Goal: Information Seeking & Learning: Learn about a topic

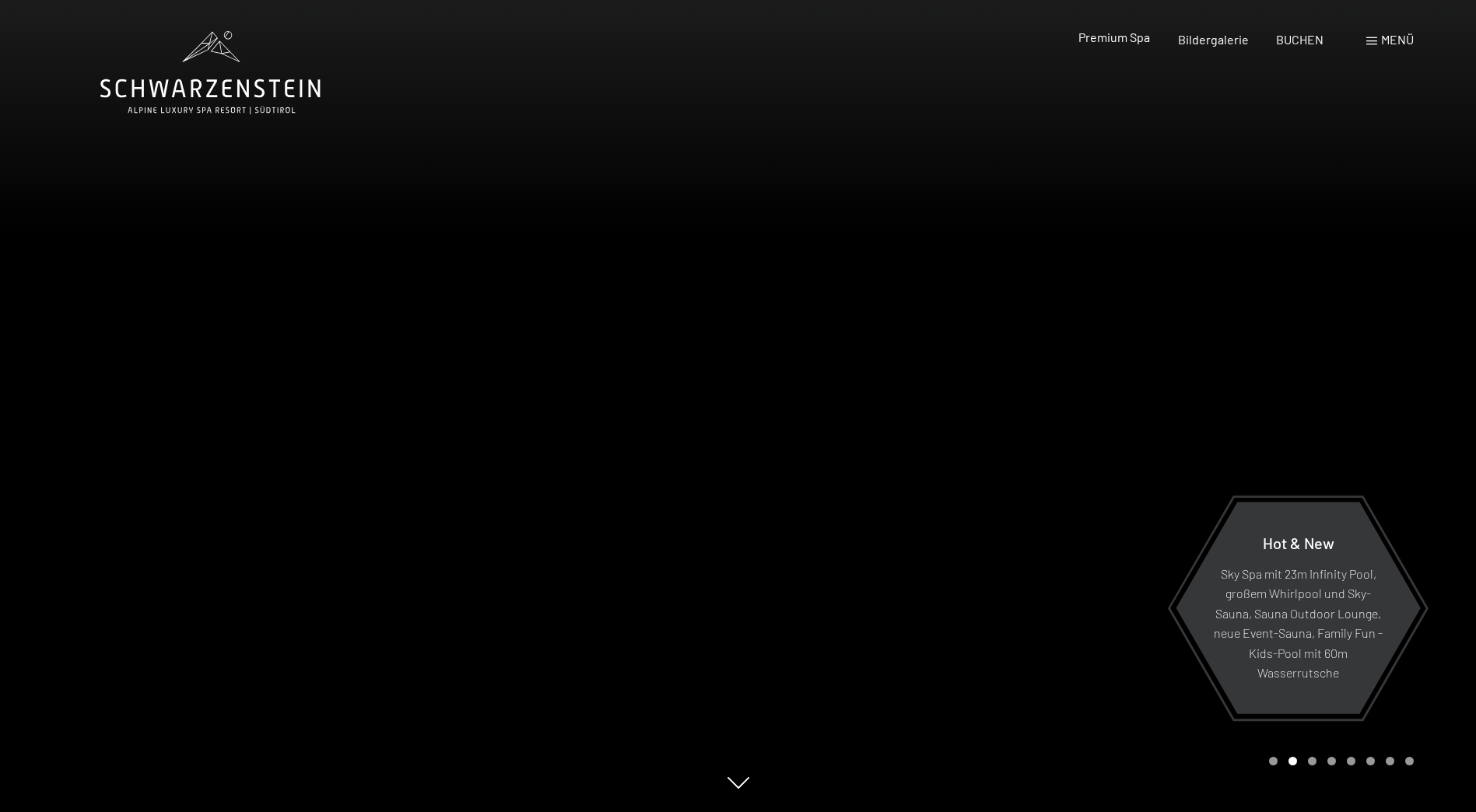
click at [1096, 38] on span "Premium Spa" at bounding box center [1115, 37] width 72 height 15
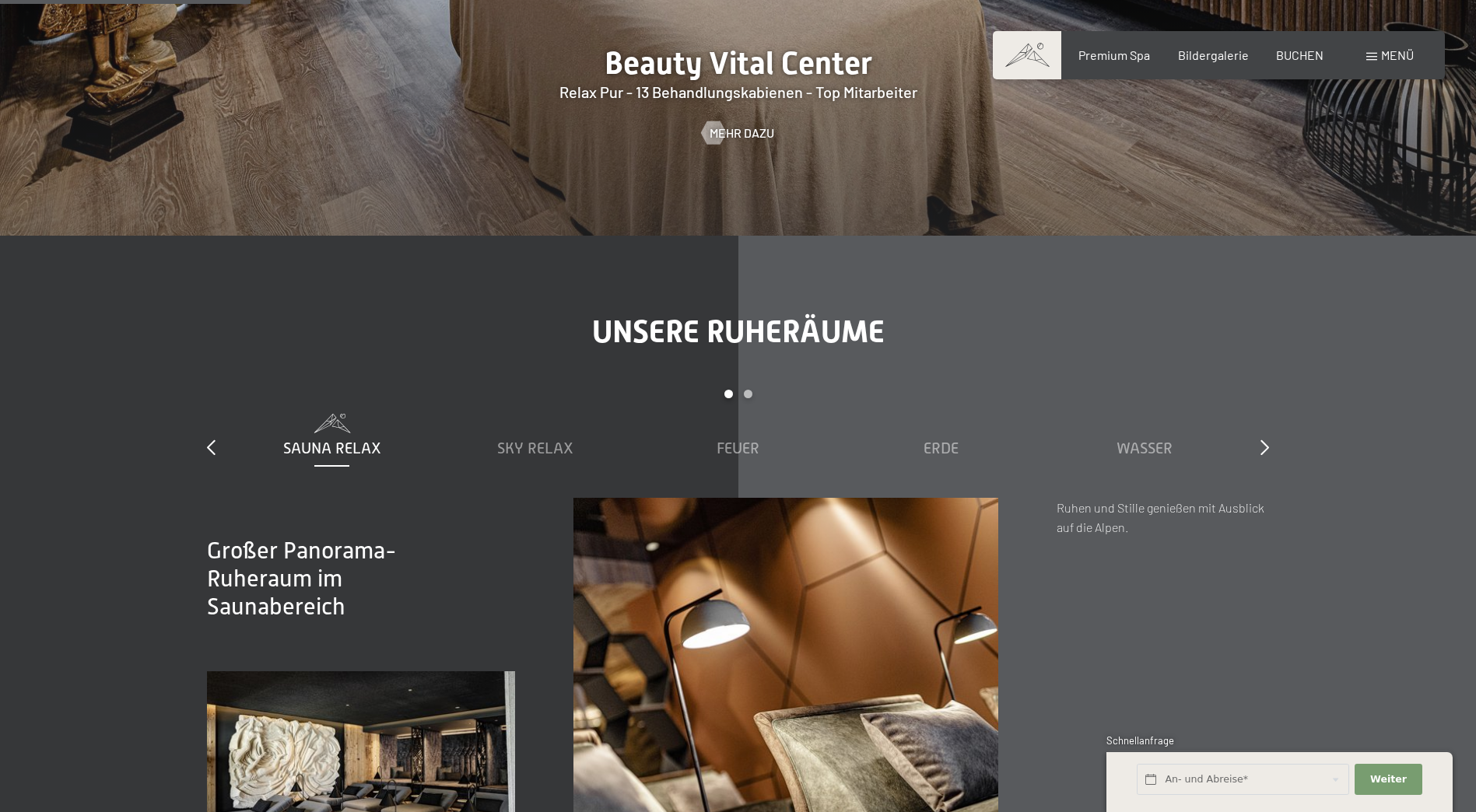
scroll to position [2178, 0]
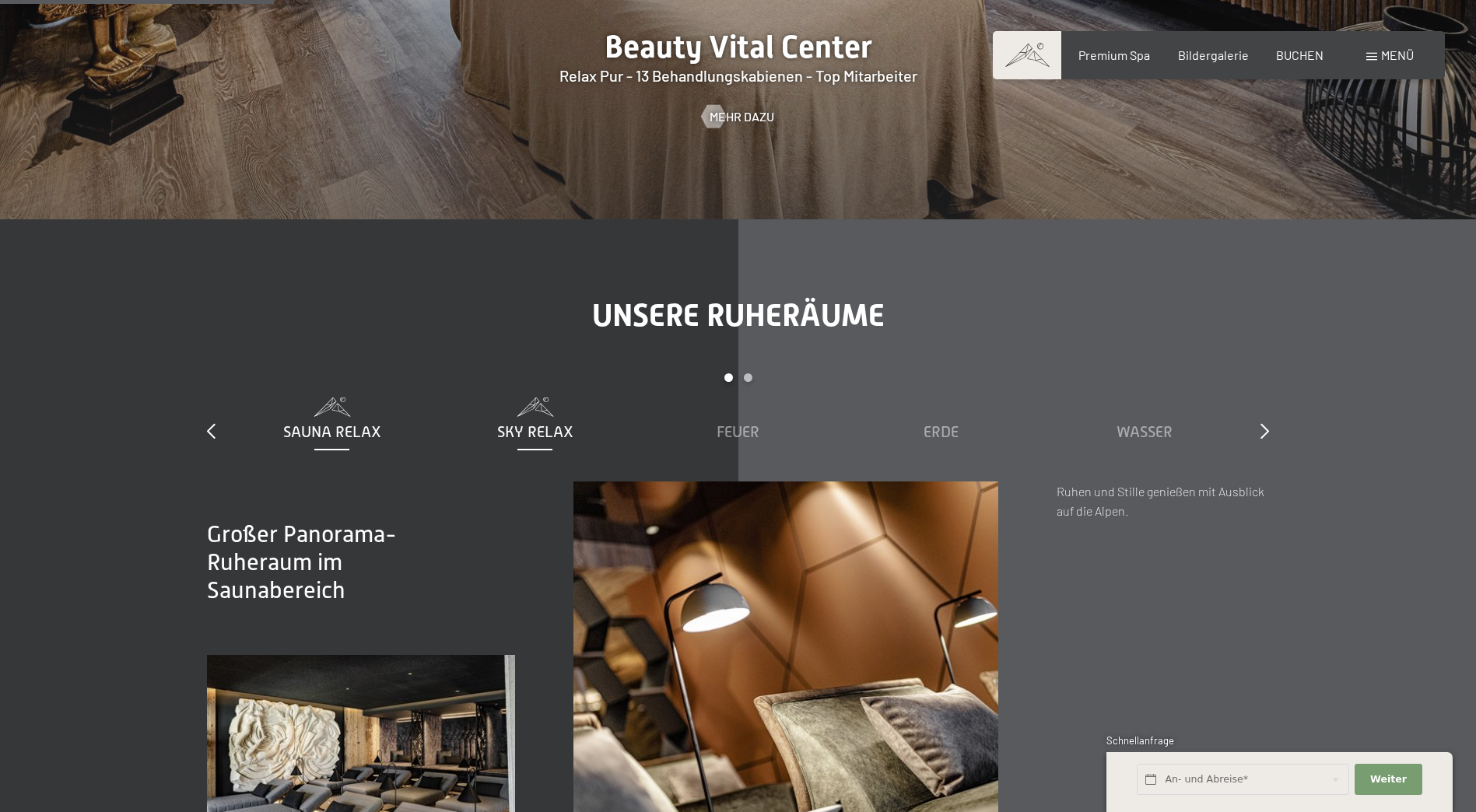
click at [550, 424] on span "Sky Relax" at bounding box center [535, 432] width 76 height 17
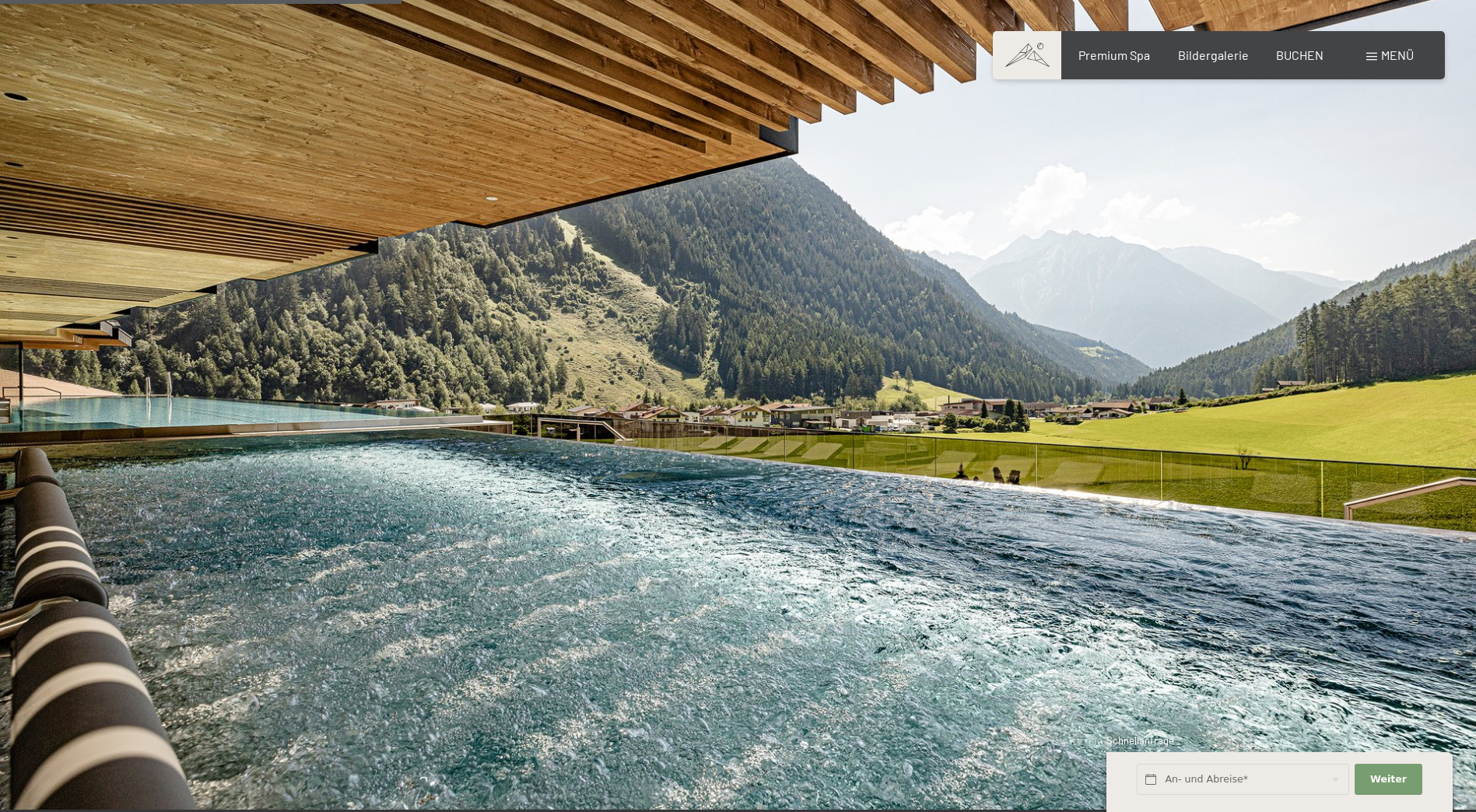
scroll to position [3189, 0]
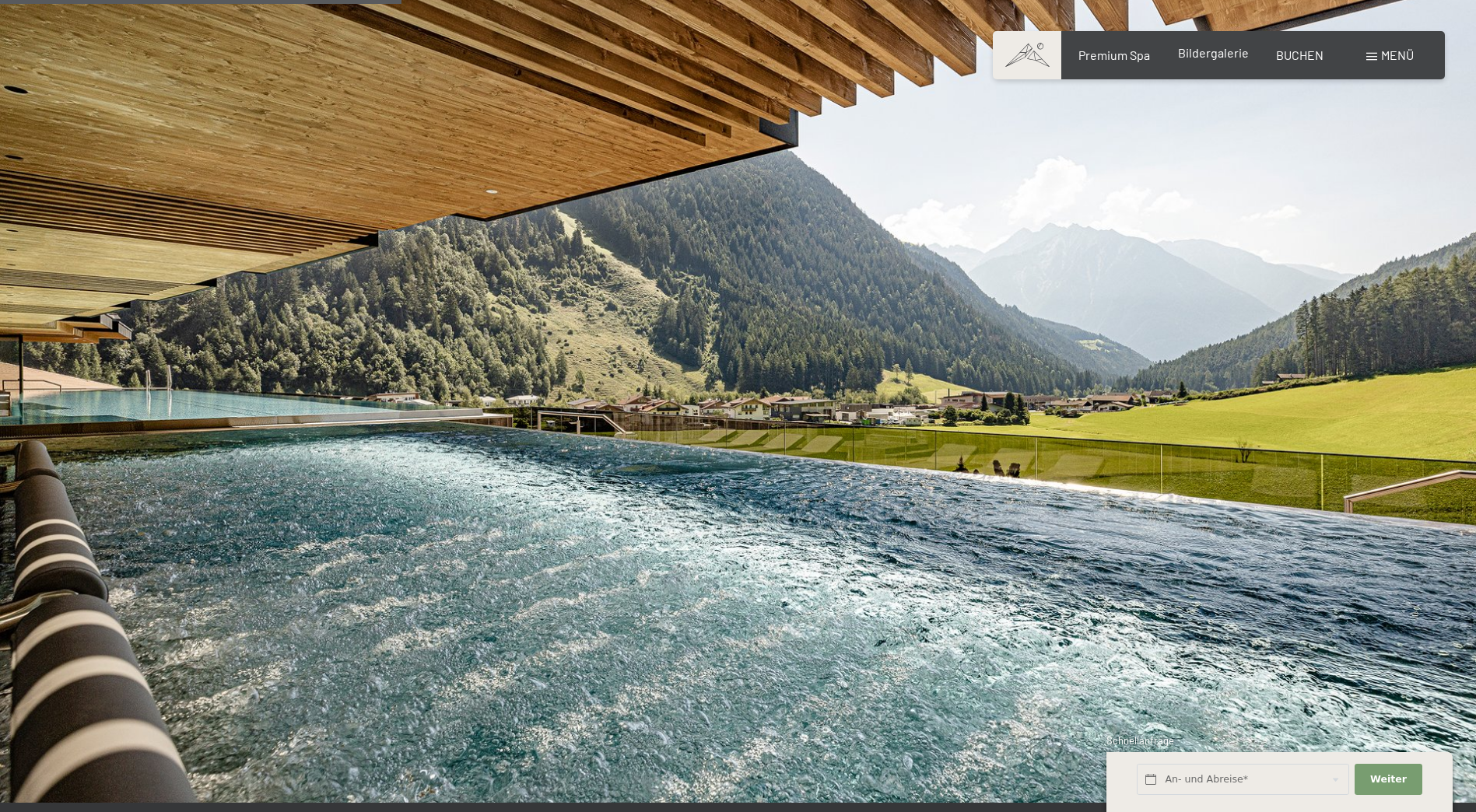
click at [1202, 51] on span "Bildergalerie" at bounding box center [1213, 53] width 71 height 15
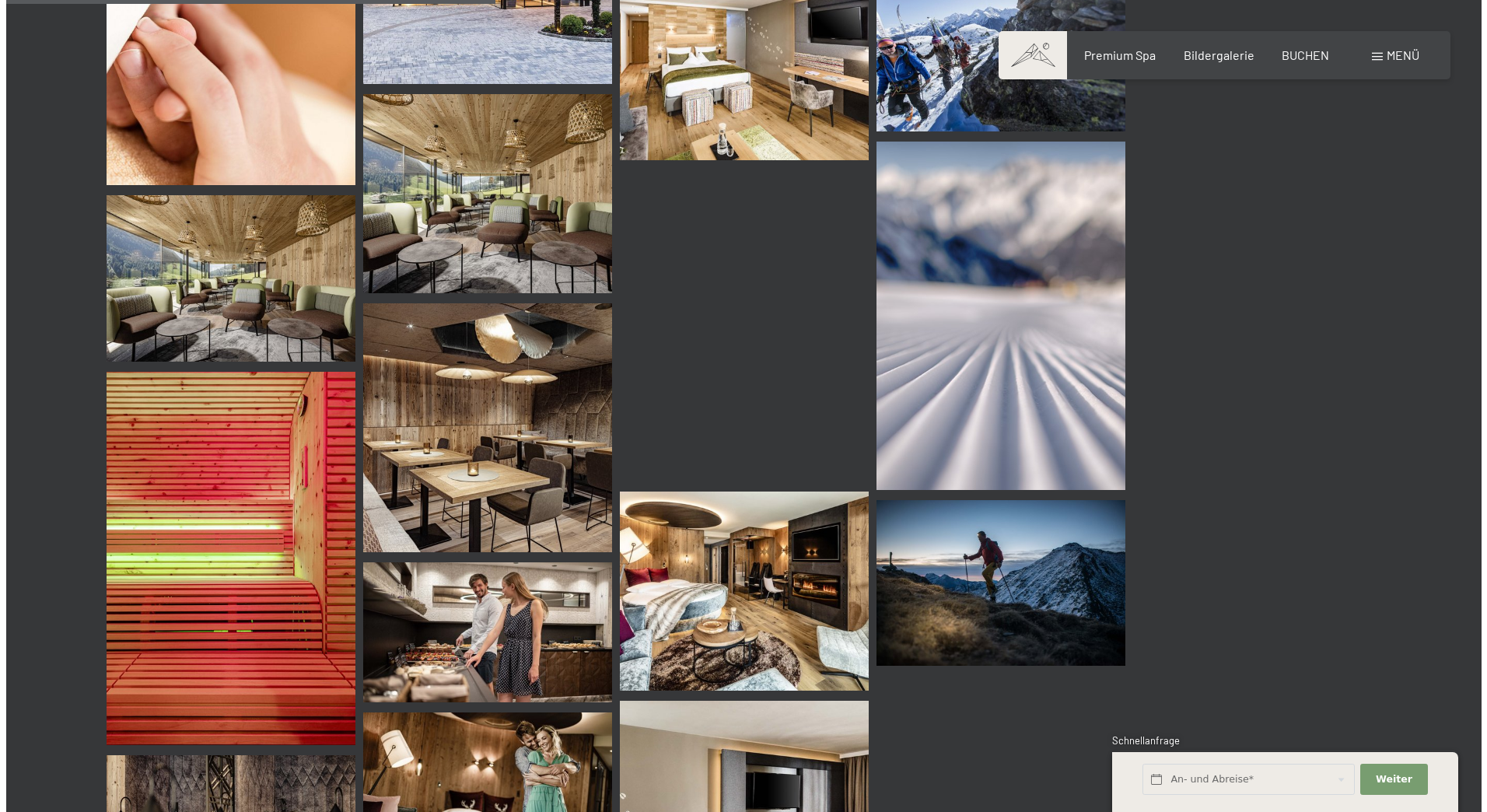
scroll to position [6455, 0]
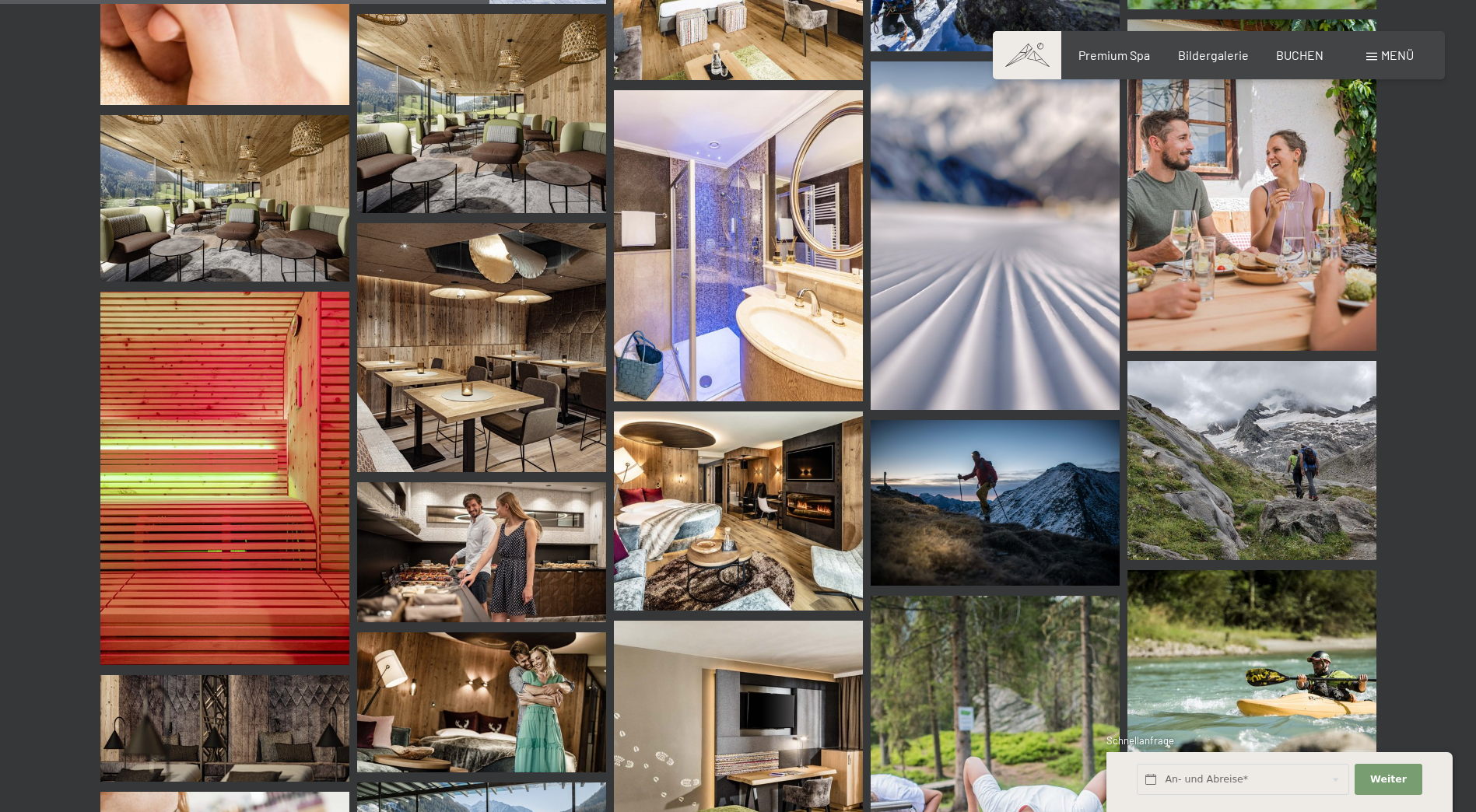
click at [1388, 50] on span "Menü" at bounding box center [1397, 55] width 33 height 15
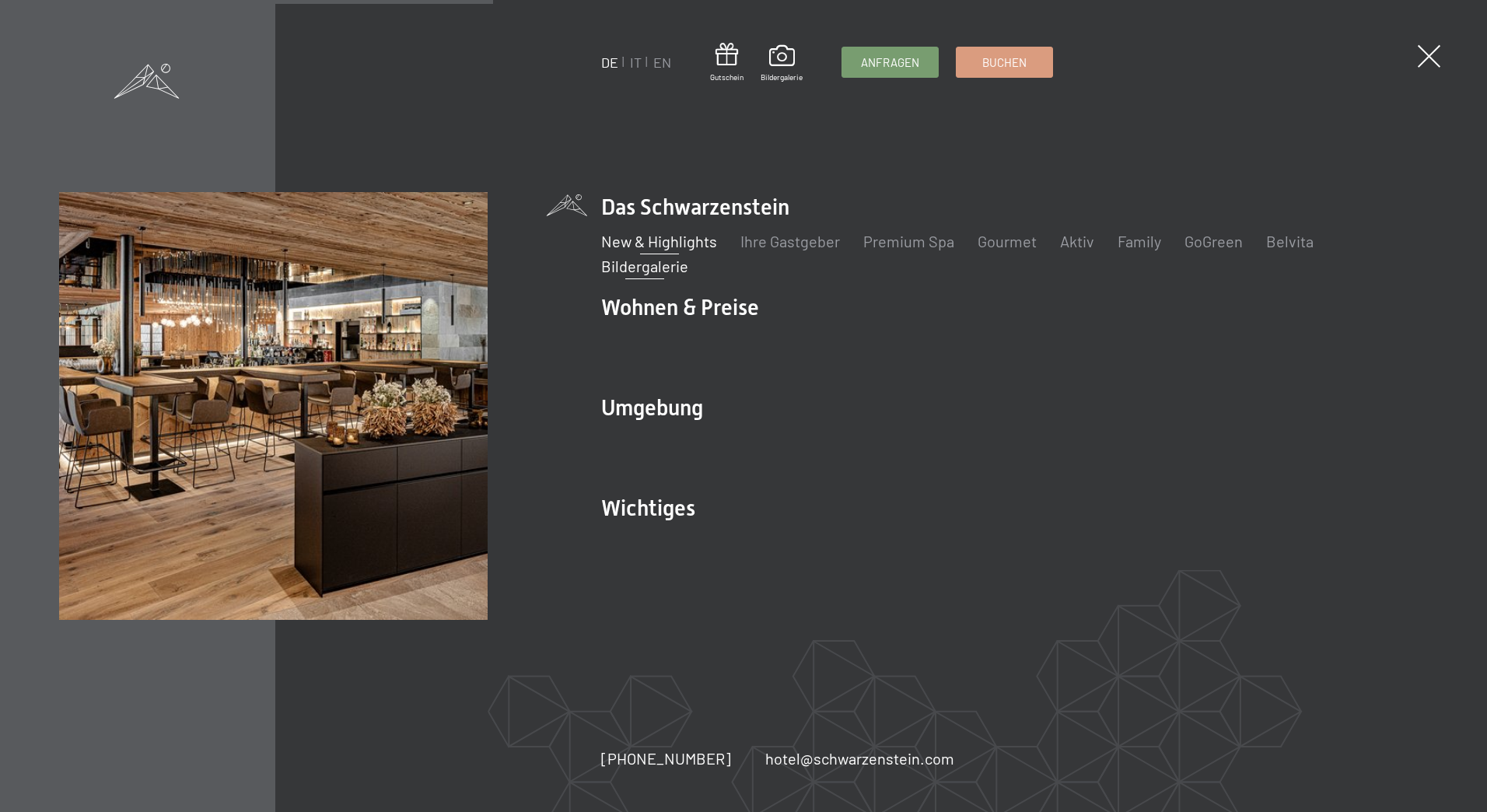
click at [621, 237] on link "New & Highlights" at bounding box center [659, 241] width 116 height 18
